Goal: Task Accomplishment & Management: Manage account settings

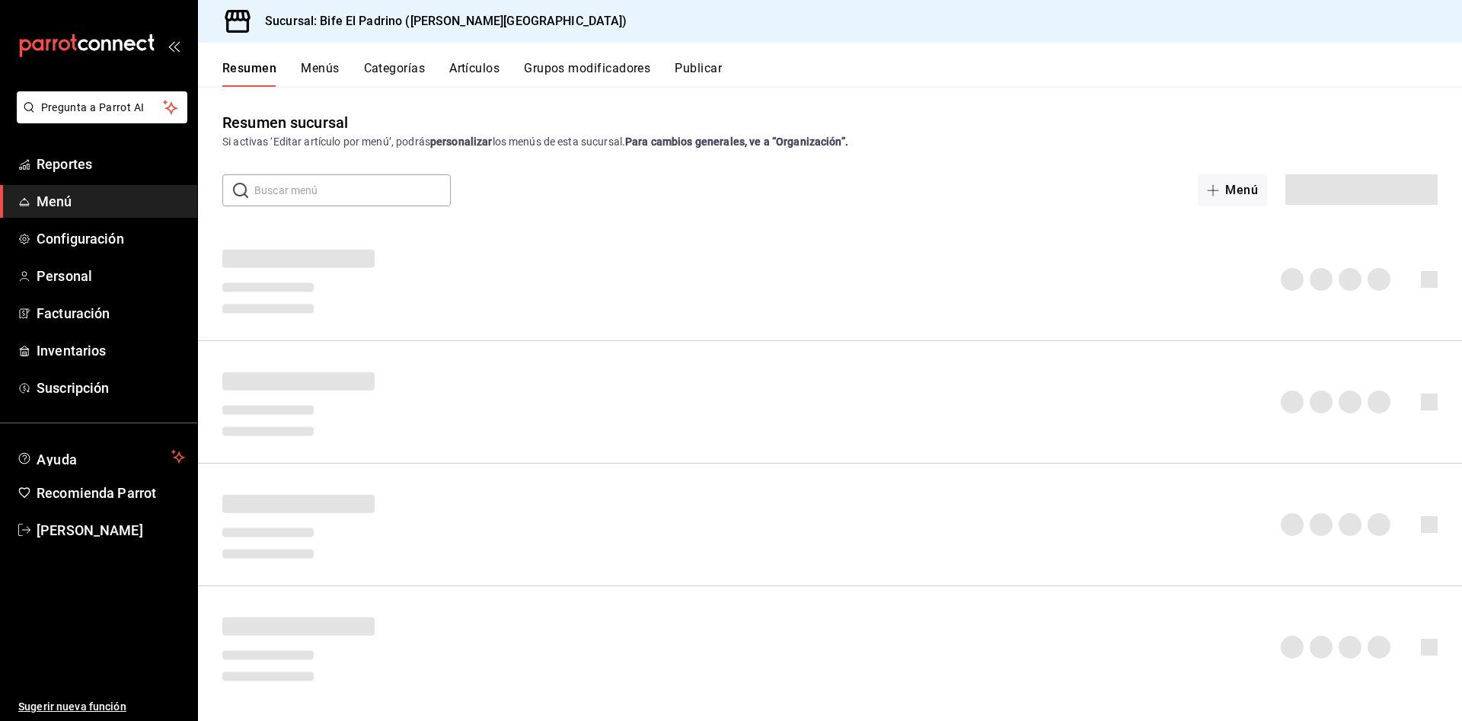
click at [459, 65] on button "Artículos" at bounding box center [474, 74] width 50 height 26
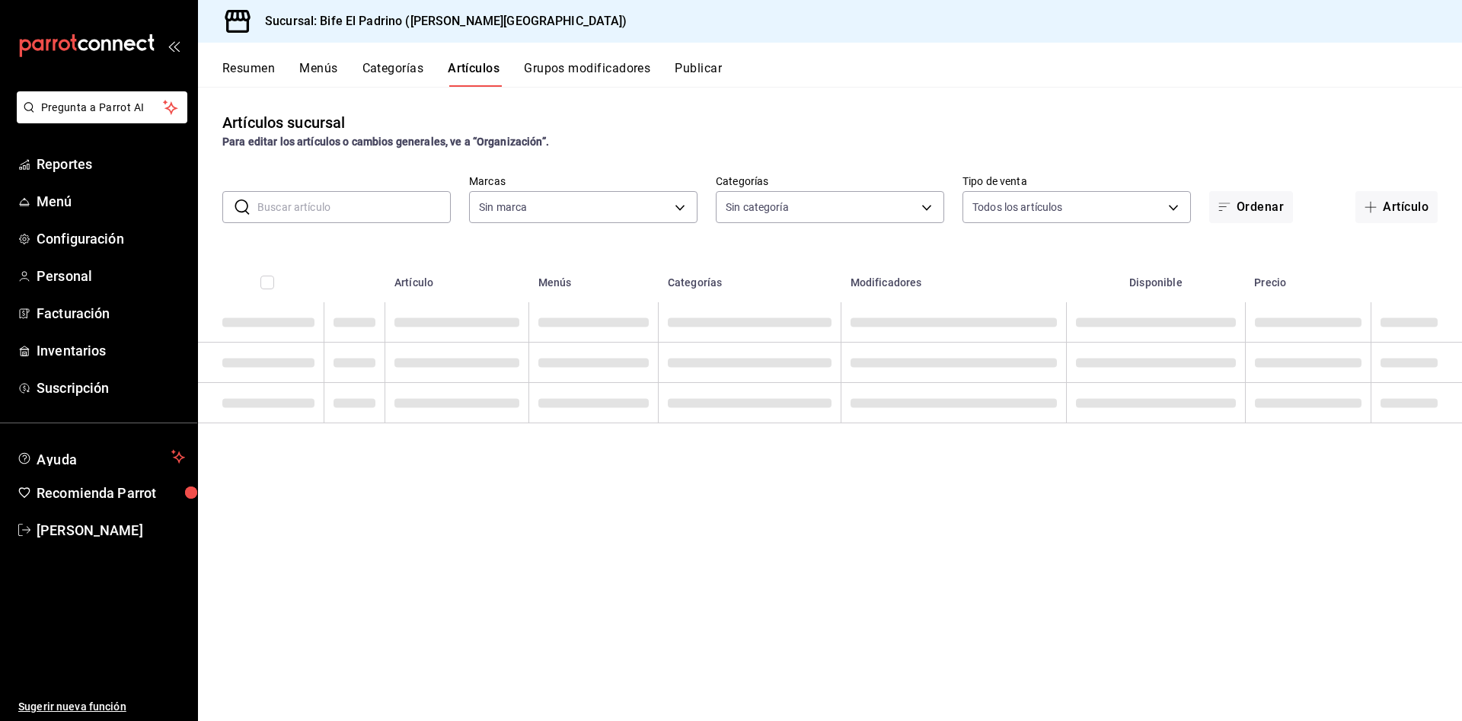
click at [339, 215] on input "text" at bounding box center [353, 207] width 193 height 30
type input "29812e5a-8f7c-4e92-8f2a-002f081b0597"
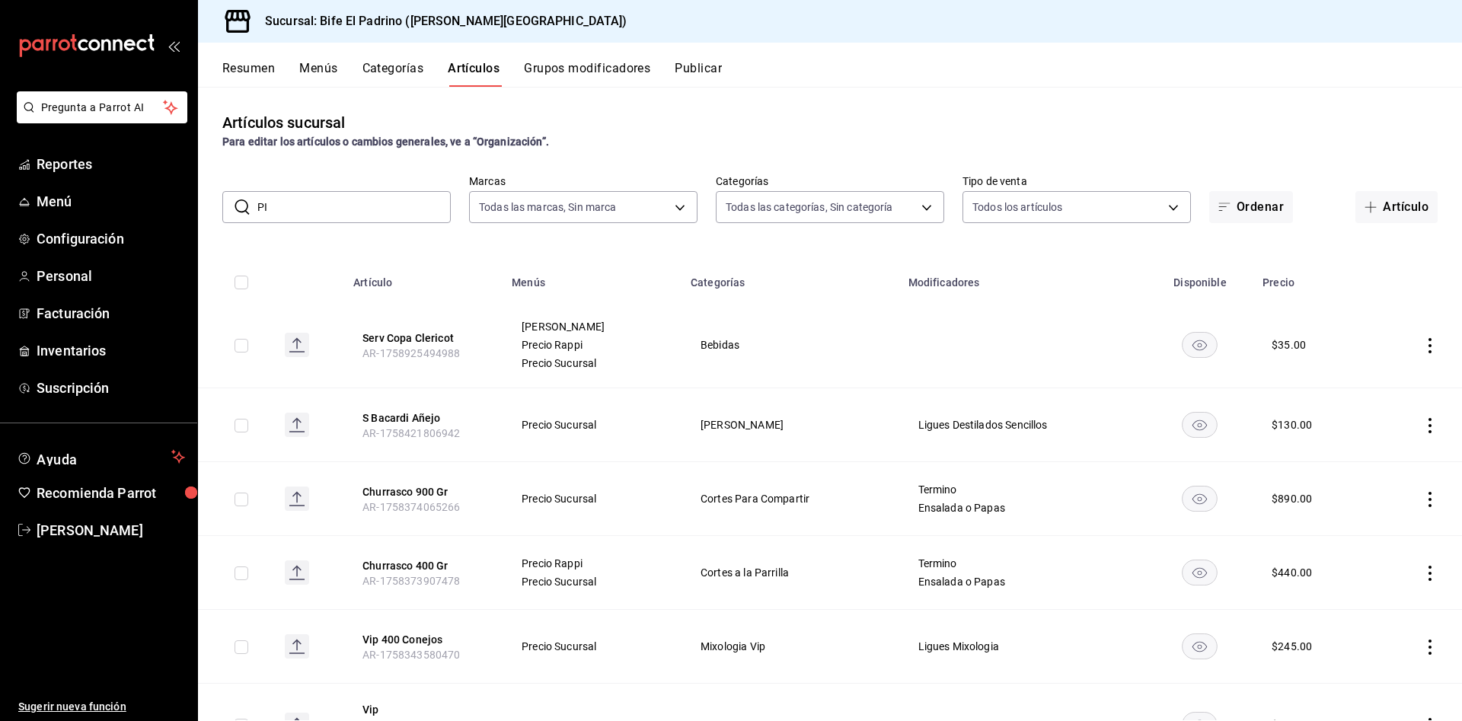
type input "PIN"
type input "26fff368-dde2-49cc-b82b-959fd44b70ef,e1a85fa7-9893-4e96-a941-5aad07e0ada2,07c83…"
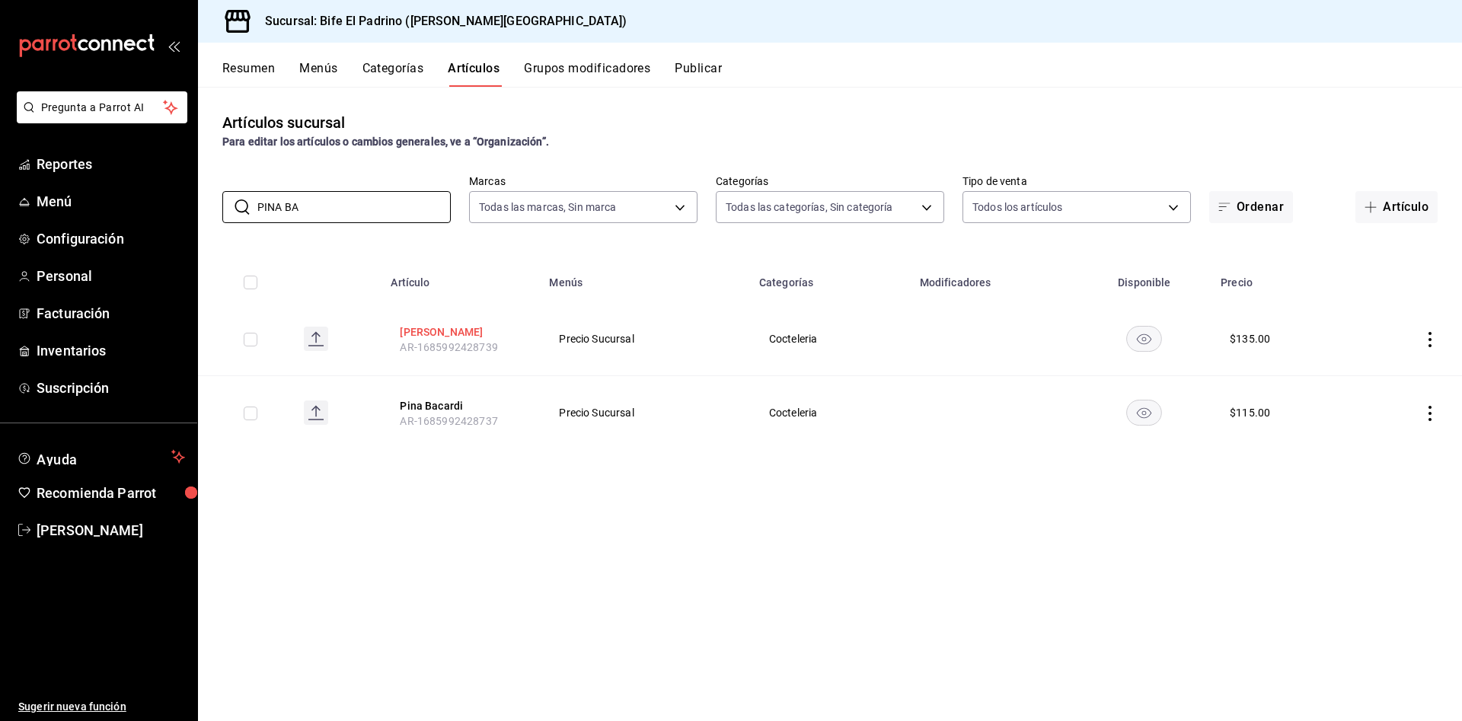
type input "PINA BA"
click at [421, 331] on button "[PERSON_NAME]" at bounding box center [461, 331] width 122 height 15
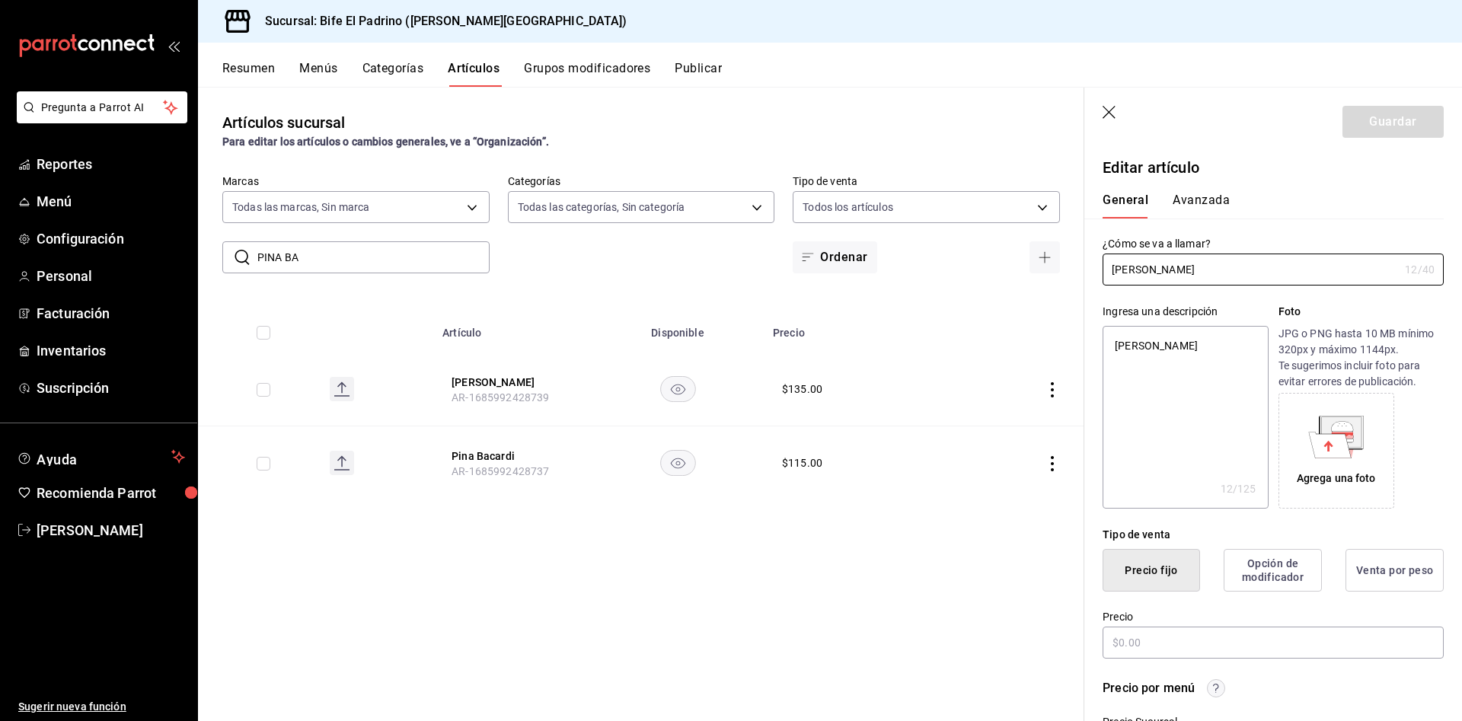
type textarea "x"
type input "$135.00"
click at [1133, 265] on input "[PERSON_NAME]" at bounding box center [1250, 269] width 296 height 30
type input "Pin Baileys"
type textarea "x"
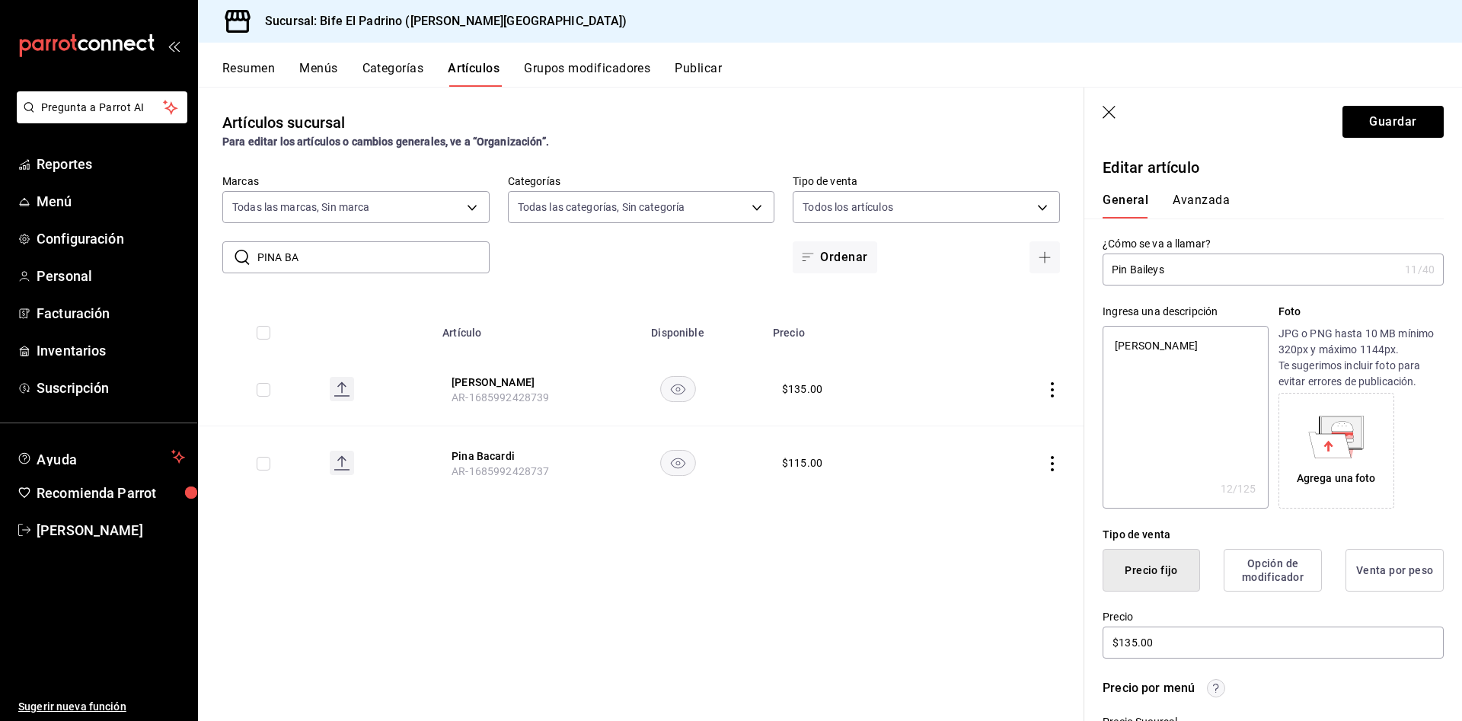
type input "[PERSON_NAME]"
type textarea "x"
type input "Piñ Baileys"
type textarea "x"
type input "[PERSON_NAME]"
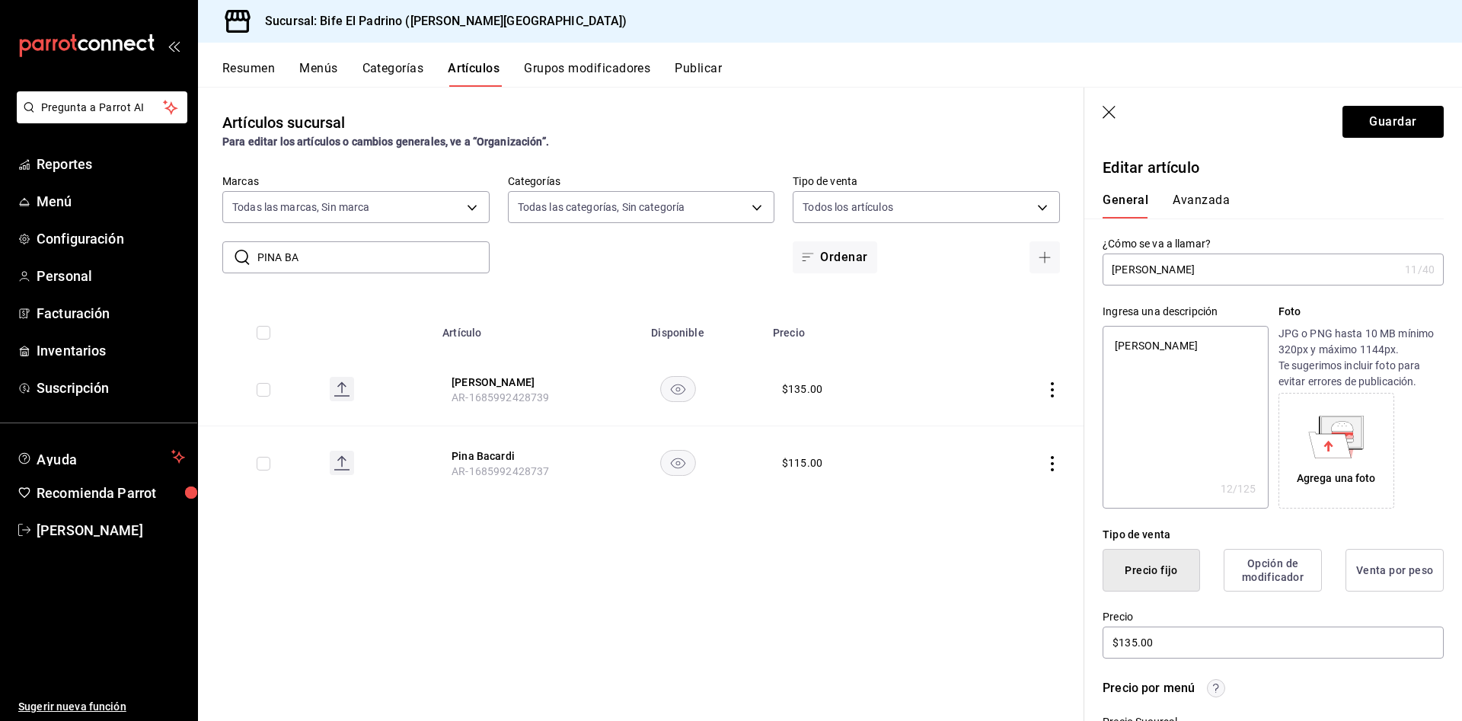
type textarea "x"
type input "[PERSON_NAME]"
click at [1379, 123] on button "Guardar" at bounding box center [1392, 122] width 101 height 32
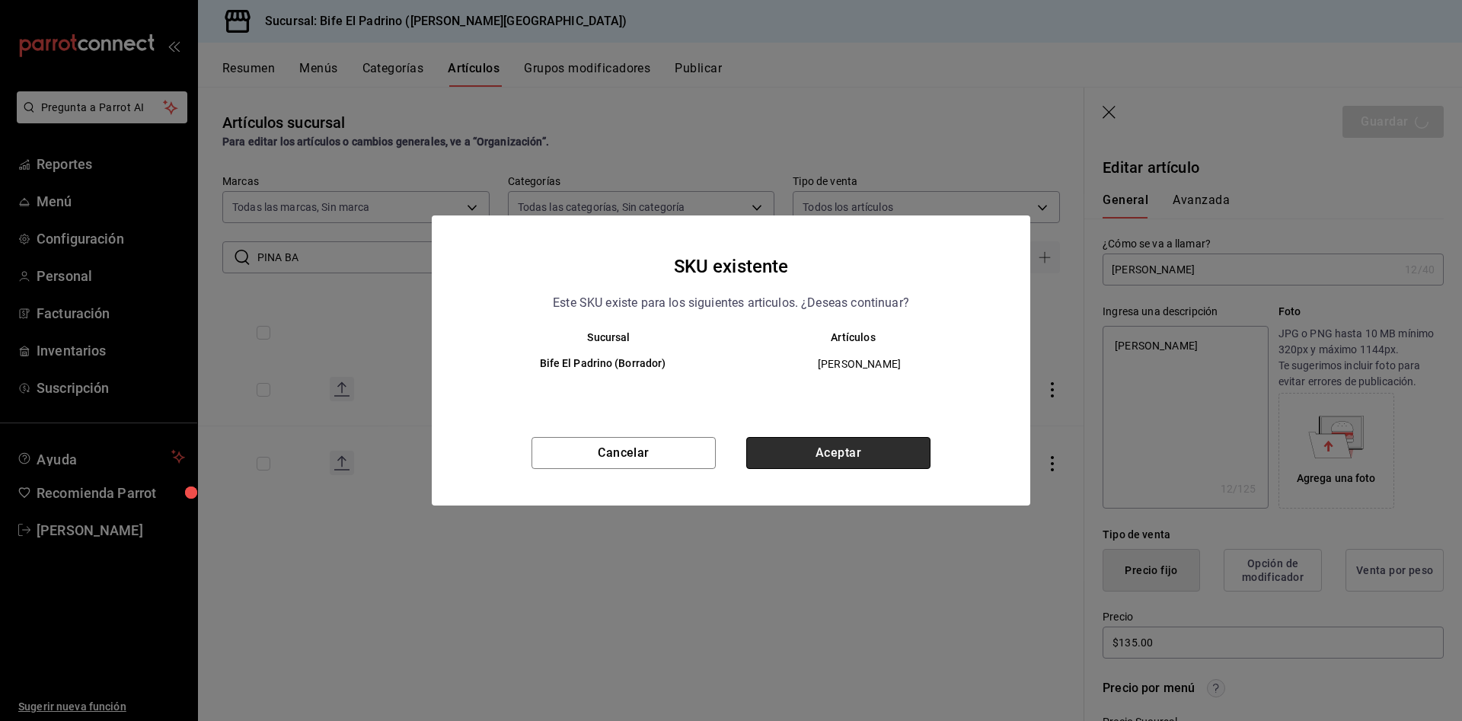
click at [887, 458] on button "Aceptar" at bounding box center [838, 453] width 184 height 32
type textarea "x"
type input "AR-1758951008246"
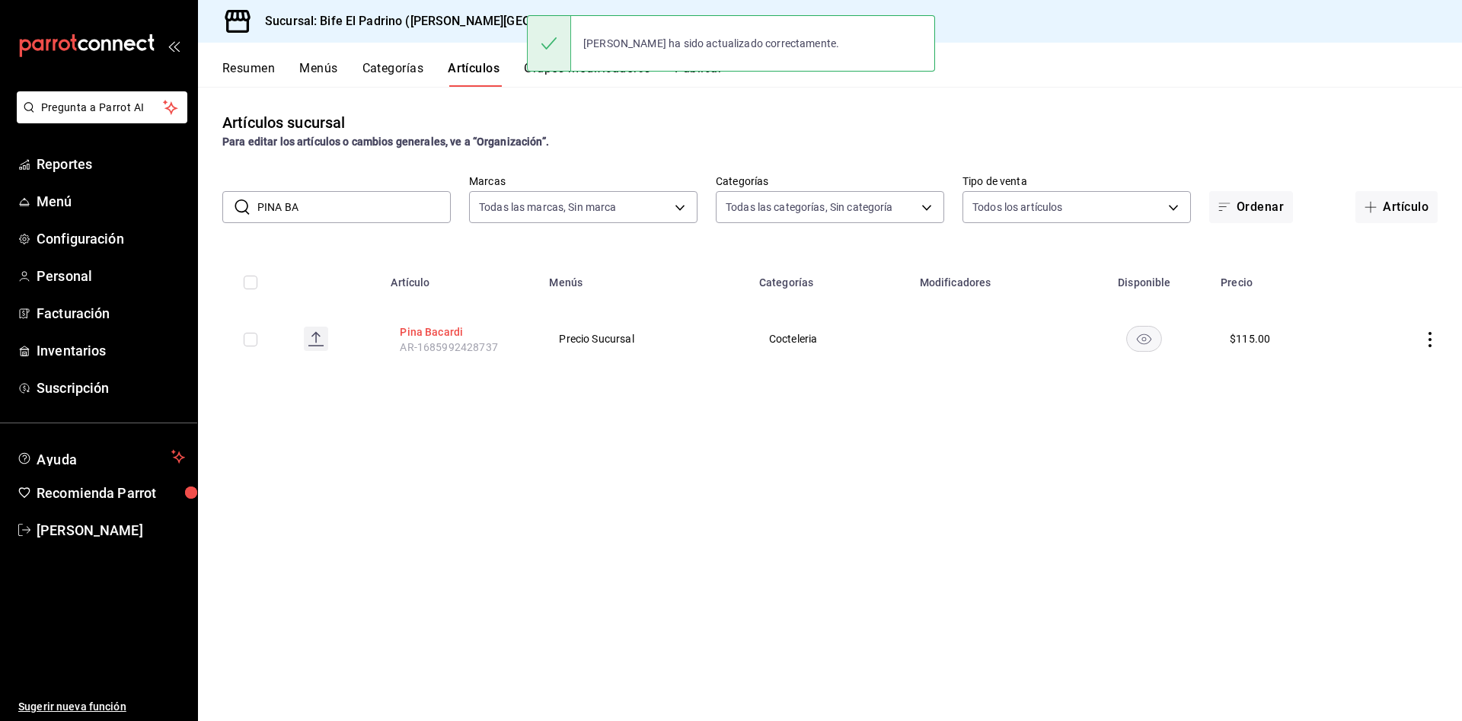
click at [440, 324] on button "Pina Bacardi" at bounding box center [461, 331] width 122 height 15
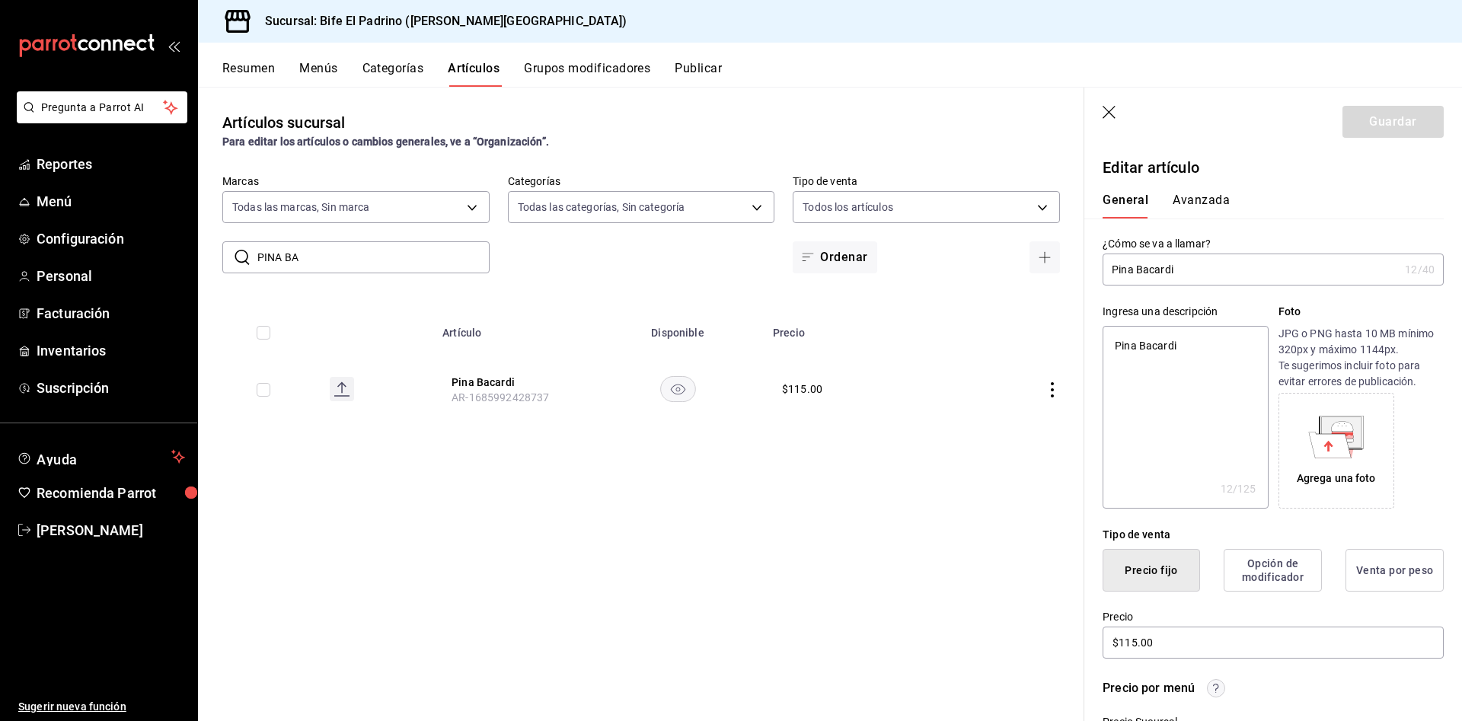
click at [1124, 271] on input "Pina Bacardi" at bounding box center [1250, 269] width 296 height 30
type input "[PERSON_NAME]"
type textarea "x"
type input "Piña Bacardi"
type textarea "x"
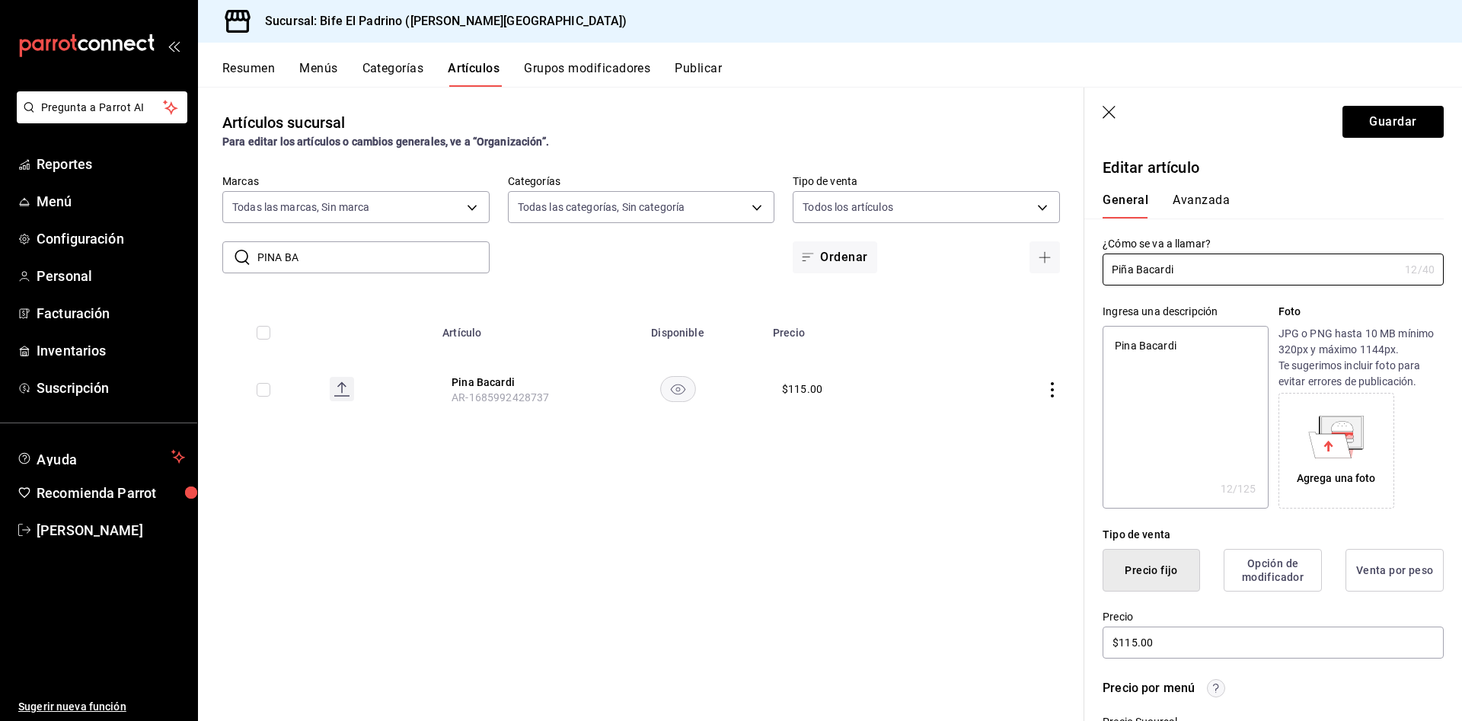
type input "Piña Bacardi"
click at [1396, 97] on header "Guardar" at bounding box center [1273, 119] width 378 height 62
click at [1385, 119] on button "Guardar" at bounding box center [1392, 122] width 101 height 32
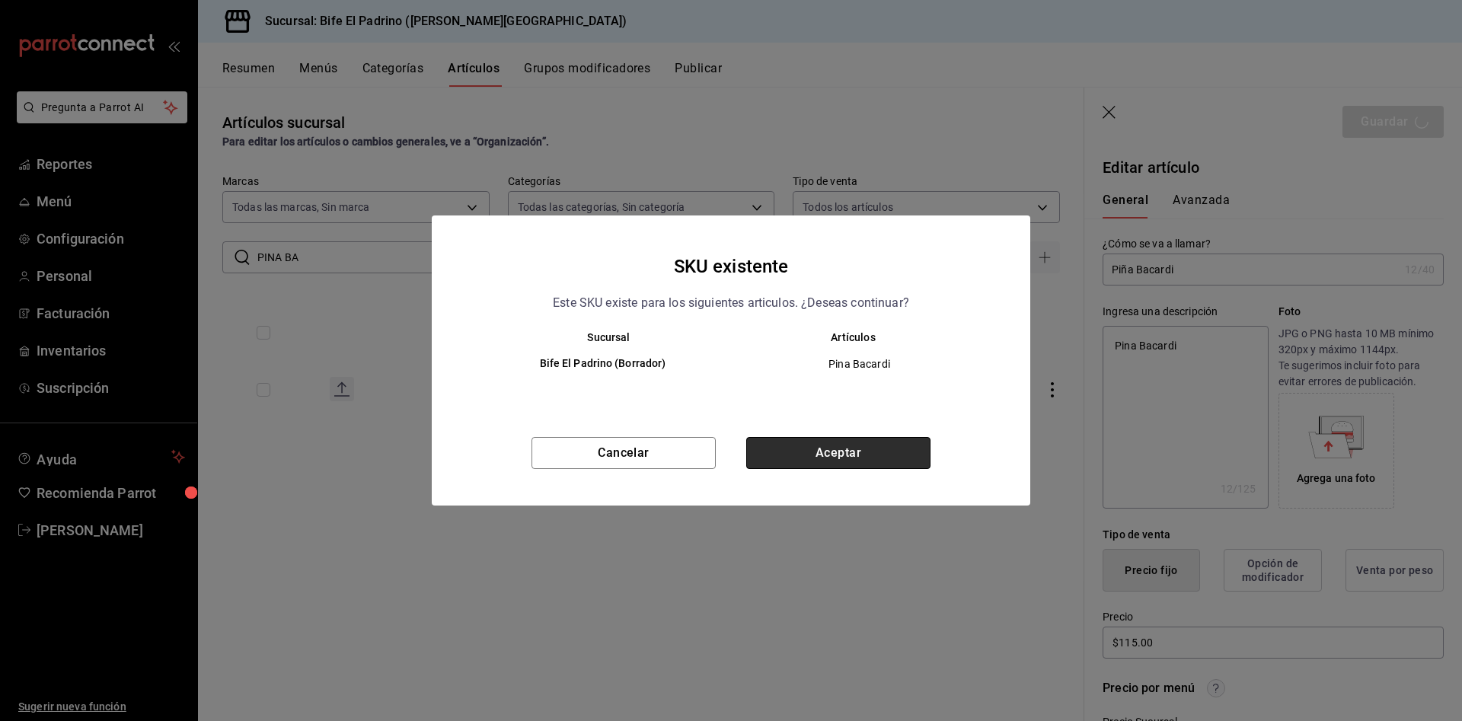
click at [857, 447] on button "Aceptar" at bounding box center [838, 453] width 184 height 32
type textarea "x"
type input "AR-1758951018338"
